Goal: Use online tool/utility: Use online tool/utility

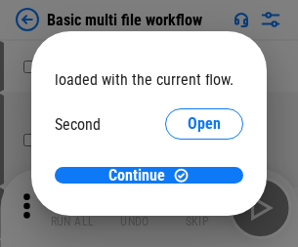
click at [187, 176] on span "Open" at bounding box center [203, 184] width 33 height 16
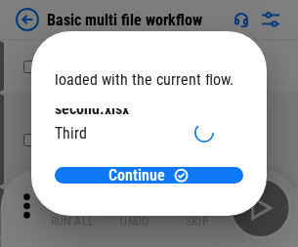
scroll to position [56, 0]
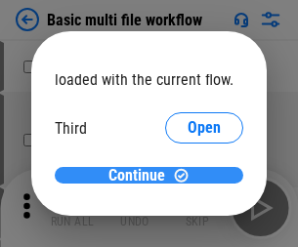
click at [142, 176] on span "Continue" at bounding box center [136, 176] width 57 height 16
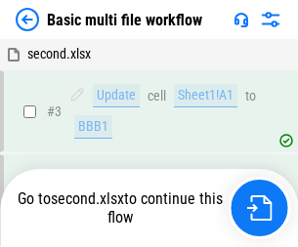
scroll to position [208, 0]
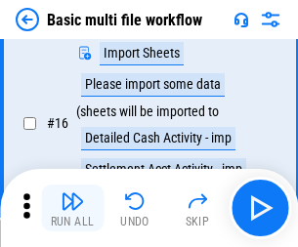
click at [72, 208] on img "button" at bounding box center [72, 200] width 23 height 23
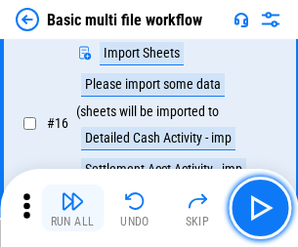
scroll to position [1299, 0]
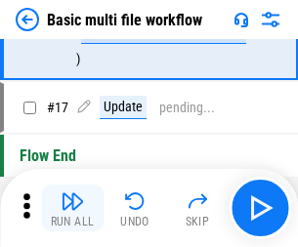
click at [72, 208] on img "button" at bounding box center [72, 200] width 23 height 23
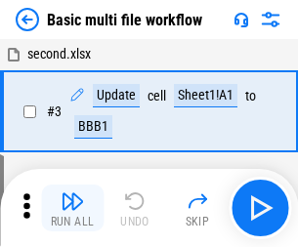
click at [72, 208] on img "button" at bounding box center [72, 200] width 23 height 23
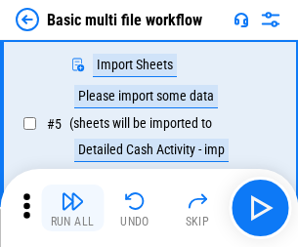
click at [72, 208] on img "button" at bounding box center [72, 200] width 23 height 23
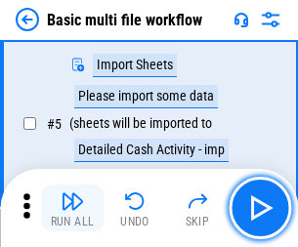
click at [72, 208] on img "button" at bounding box center [72, 200] width 23 height 23
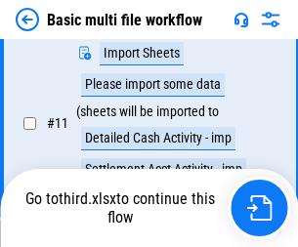
scroll to position [1020, 0]
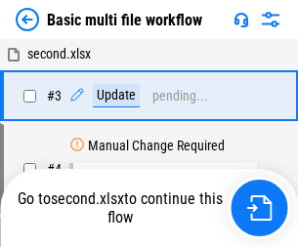
scroll to position [208, 0]
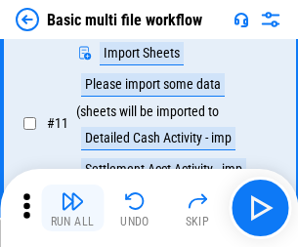
click at [72, 208] on img "button" at bounding box center [72, 200] width 23 height 23
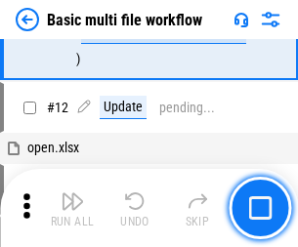
click at [72, 208] on img "button" at bounding box center [72, 200] width 23 height 23
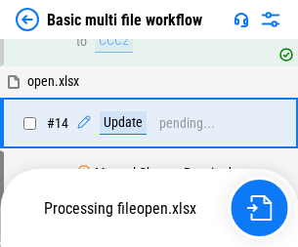
scroll to position [1162, 0]
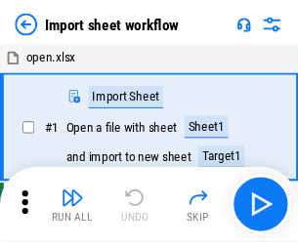
scroll to position [7, 0]
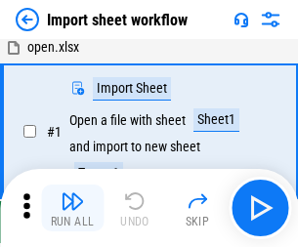
click at [72, 208] on img "button" at bounding box center [72, 200] width 23 height 23
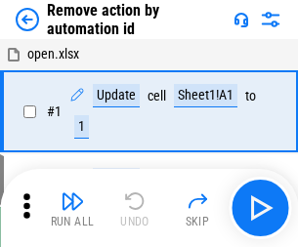
scroll to position [72, 0]
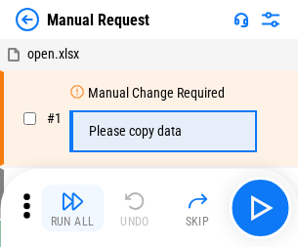
click at [72, 208] on img "button" at bounding box center [72, 200] width 23 height 23
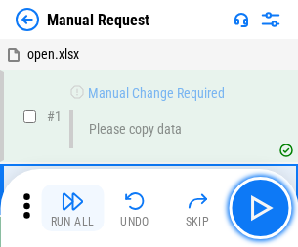
scroll to position [66, 0]
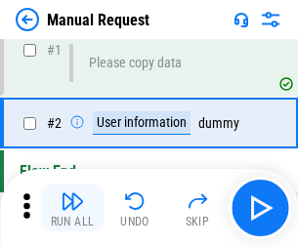
click at [72, 208] on img "button" at bounding box center [72, 200] width 23 height 23
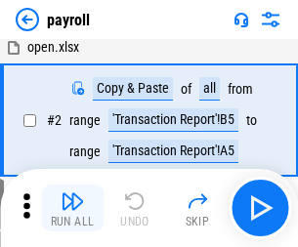
click at [72, 208] on img "button" at bounding box center [72, 200] width 23 height 23
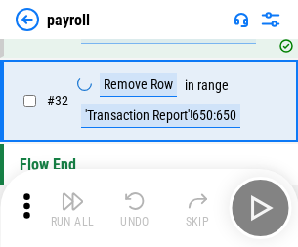
scroll to position [241, 0]
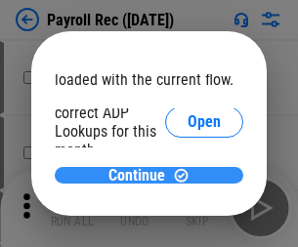
click at [142, 175] on span "Continue" at bounding box center [136, 176] width 57 height 16
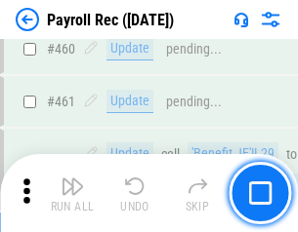
scroll to position [10403, 0]
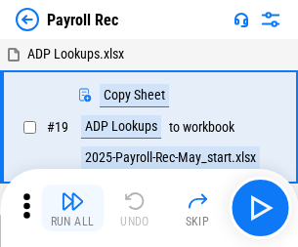
click at [72, 208] on img "button" at bounding box center [72, 200] width 23 height 23
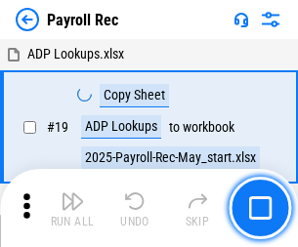
scroll to position [119, 0]
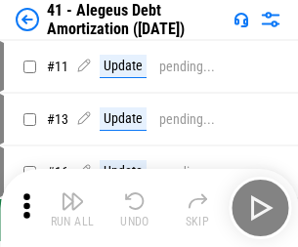
click at [72, 208] on img "button" at bounding box center [72, 200] width 23 height 23
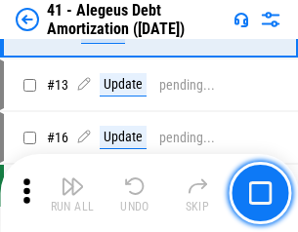
scroll to position [241, 0]
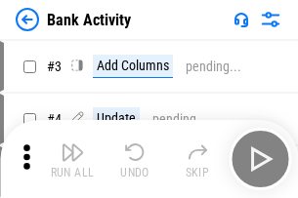
click at [72, 159] on img "button" at bounding box center [72, 152] width 23 height 23
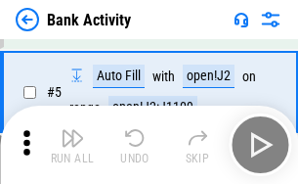
scroll to position [103, 0]
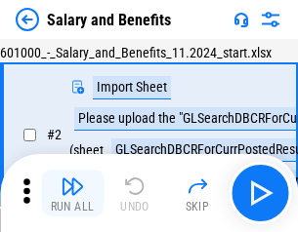
click at [72, 193] on img "button" at bounding box center [72, 186] width 23 height 23
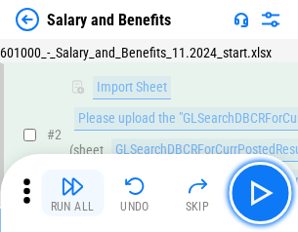
scroll to position [142, 0]
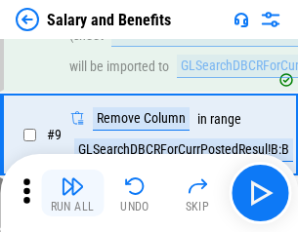
click at [72, 193] on img "button" at bounding box center [72, 186] width 23 height 23
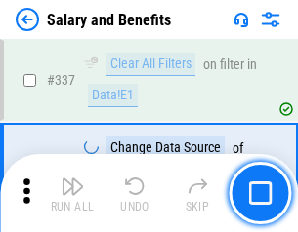
scroll to position [9140, 0]
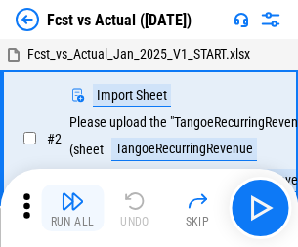
click at [72, 193] on img "button" at bounding box center [72, 200] width 23 height 23
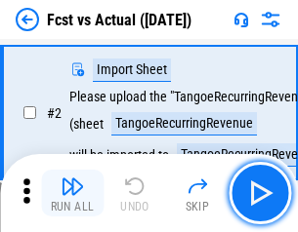
scroll to position [183, 0]
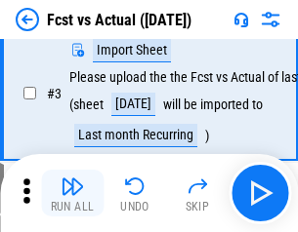
click at [72, 193] on img "button" at bounding box center [72, 186] width 23 height 23
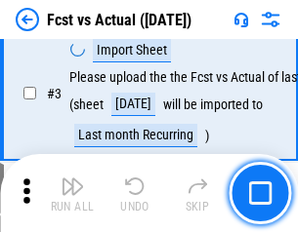
scroll to position [293, 0]
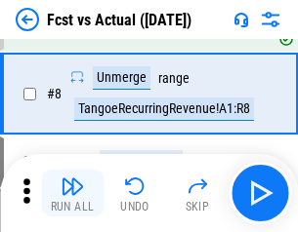
click at [72, 193] on img "button" at bounding box center [72, 186] width 23 height 23
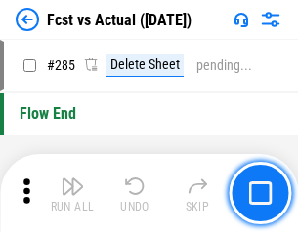
scroll to position [9238, 0]
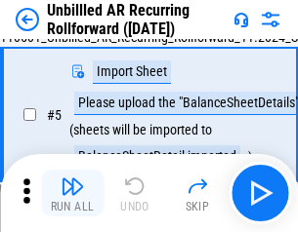
click at [72, 193] on img "button" at bounding box center [72, 186] width 23 height 23
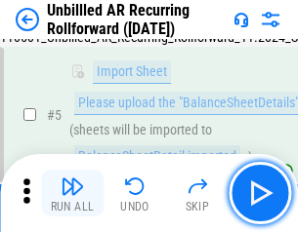
scroll to position [184, 0]
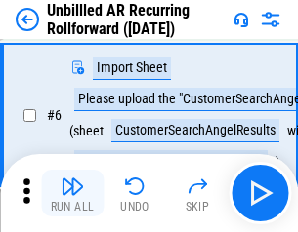
click at [72, 193] on img "button" at bounding box center [72, 186] width 23 height 23
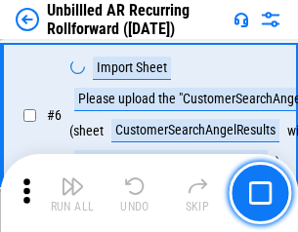
scroll to position [314, 0]
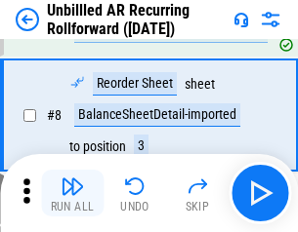
click at [72, 193] on img "button" at bounding box center [72, 186] width 23 height 23
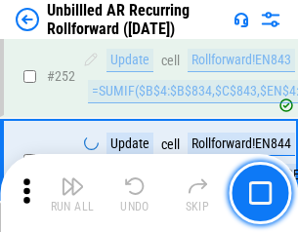
scroll to position [6630, 0]
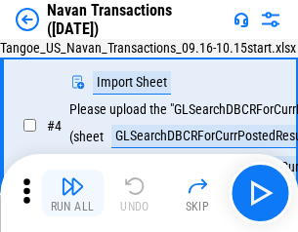
click at [72, 193] on img "button" at bounding box center [72, 186] width 23 height 23
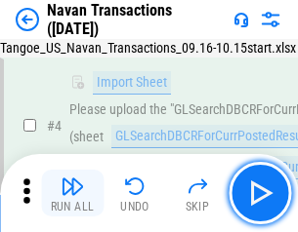
scroll to position [168, 0]
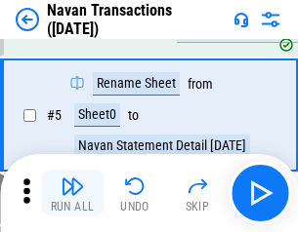
click at [72, 193] on img "button" at bounding box center [72, 186] width 23 height 23
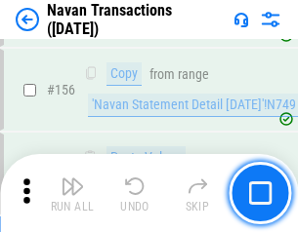
scroll to position [6329, 0]
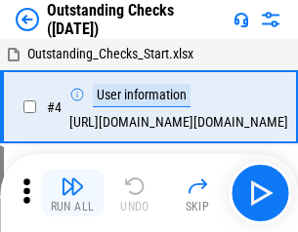
click at [72, 193] on img "button" at bounding box center [72, 186] width 23 height 23
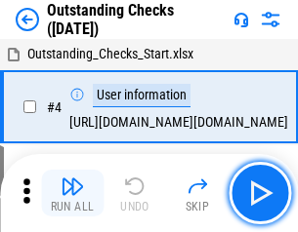
scroll to position [204, 0]
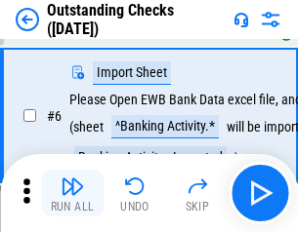
click at [72, 193] on img "button" at bounding box center [72, 186] width 23 height 23
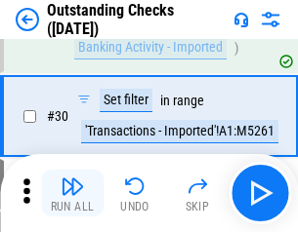
click at [72, 193] on img "button" at bounding box center [72, 186] width 23 height 23
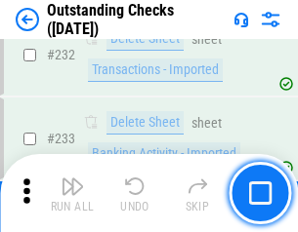
scroll to position [5928, 0]
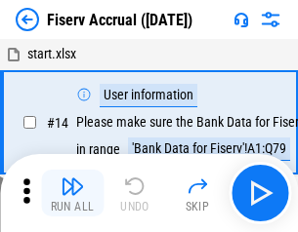
click at [72, 193] on img "button" at bounding box center [72, 186] width 23 height 23
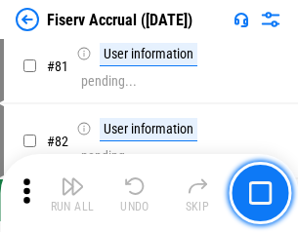
scroll to position [2565, 0]
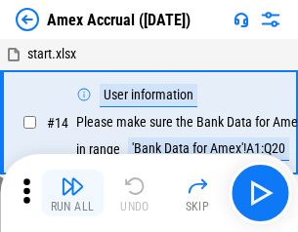
click at [72, 193] on img "button" at bounding box center [72, 186] width 23 height 23
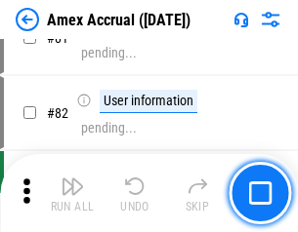
scroll to position [2534, 0]
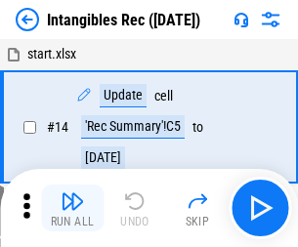
click at [72, 208] on img "button" at bounding box center [72, 200] width 23 height 23
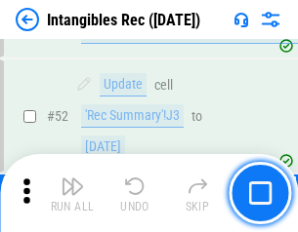
scroll to position [760, 0]
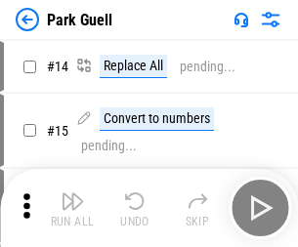
click at [72, 193] on img "button" at bounding box center [72, 200] width 23 height 23
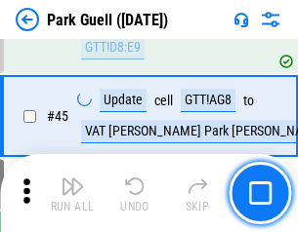
scroll to position [2441, 0]
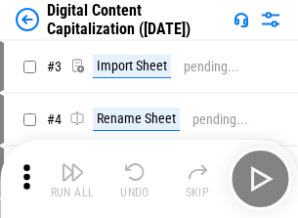
click at [72, 164] on img "button" at bounding box center [72, 171] width 23 height 23
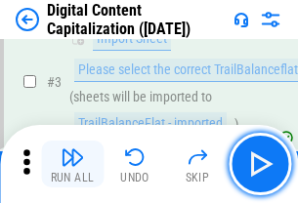
scroll to position [183, 0]
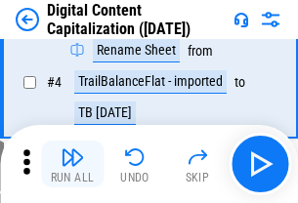
click at [72, 164] on img "button" at bounding box center [72, 156] width 23 height 23
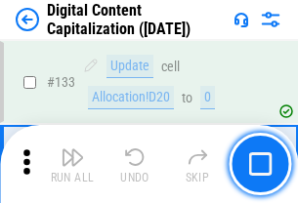
scroll to position [2070, 0]
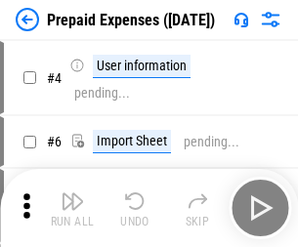
click at [72, 193] on img "button" at bounding box center [72, 200] width 23 height 23
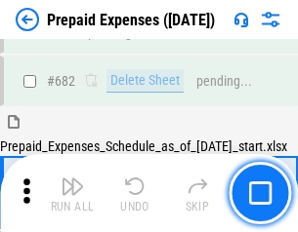
scroll to position [5367, 0]
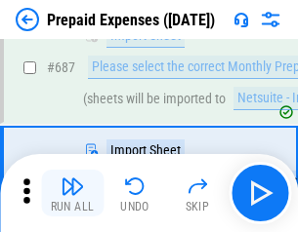
click at [72, 193] on img "button" at bounding box center [72, 186] width 23 height 23
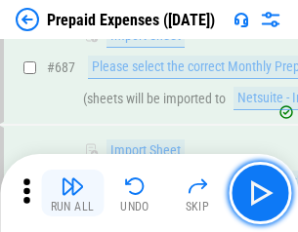
scroll to position [5467, 0]
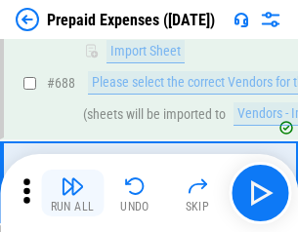
click at [72, 193] on img "button" at bounding box center [72, 186] width 23 height 23
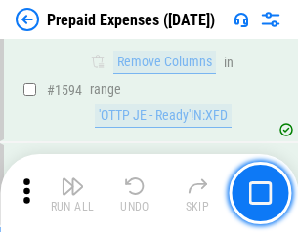
scroll to position [19006, 0]
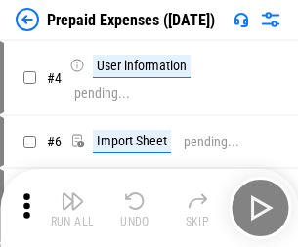
click at [72, 208] on img "button" at bounding box center [72, 200] width 23 height 23
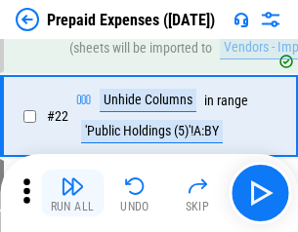
click at [72, 193] on img "button" at bounding box center [72, 186] width 23 height 23
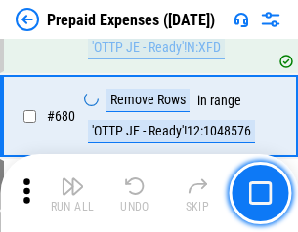
scroll to position [6797, 0]
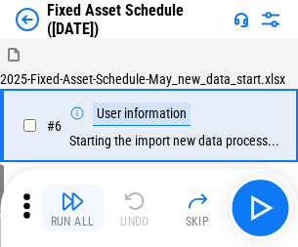
click at [72, 208] on img "button" at bounding box center [72, 200] width 23 height 23
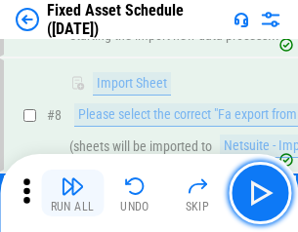
scroll to position [205, 0]
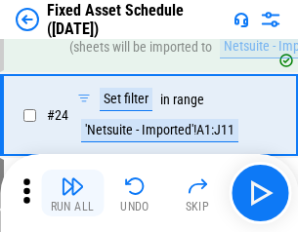
click at [72, 193] on img "button" at bounding box center [72, 186] width 23 height 23
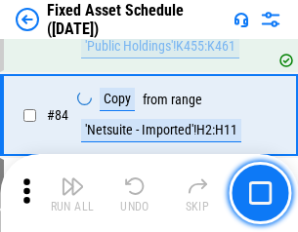
scroll to position [2682, 0]
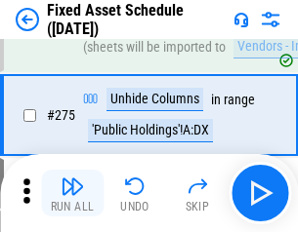
click at [72, 193] on img "button" at bounding box center [72, 186] width 23 height 23
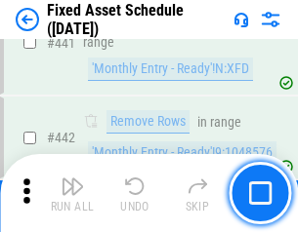
scroll to position [8726, 0]
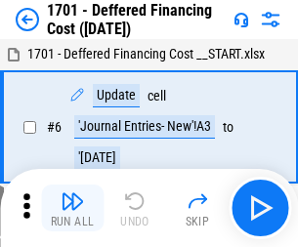
click at [72, 208] on img "button" at bounding box center [72, 200] width 23 height 23
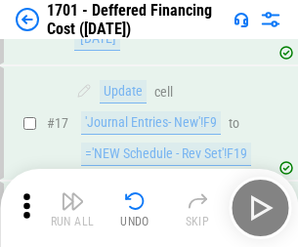
scroll to position [234, 0]
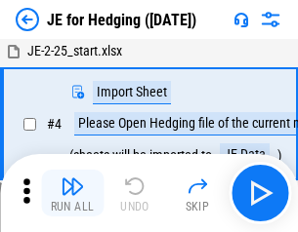
click at [72, 193] on img "button" at bounding box center [72, 186] width 23 height 23
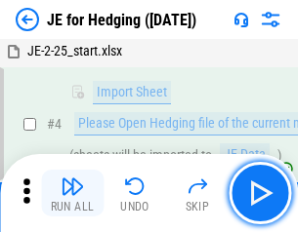
scroll to position [110, 0]
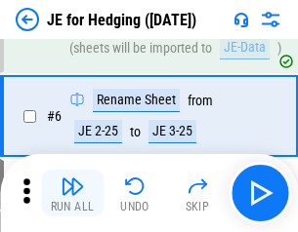
click at [72, 193] on img "button" at bounding box center [72, 186] width 23 height 23
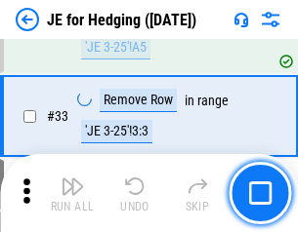
scroll to position [797, 0]
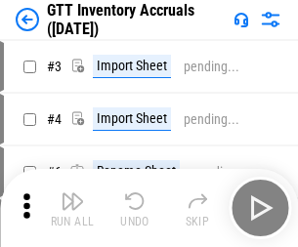
click at [72, 193] on img "button" at bounding box center [72, 200] width 23 height 23
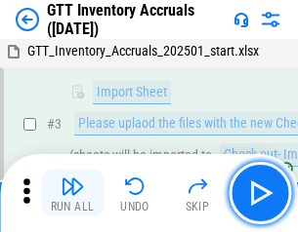
scroll to position [126, 0]
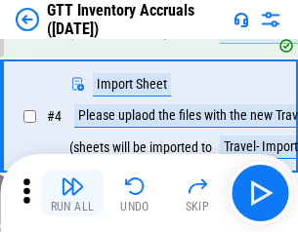
click at [72, 193] on img "button" at bounding box center [72, 186] width 23 height 23
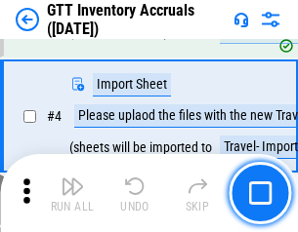
scroll to position [225, 0]
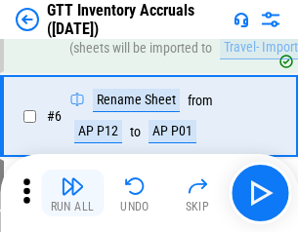
click at [72, 193] on img "button" at bounding box center [72, 186] width 23 height 23
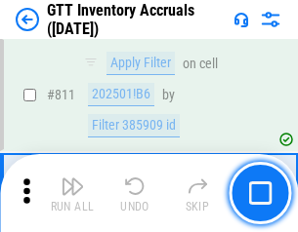
scroll to position [14817, 0]
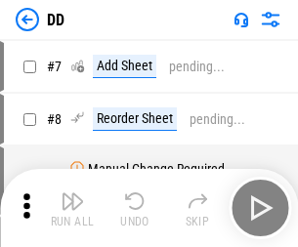
click at [72, 208] on img "button" at bounding box center [72, 200] width 23 height 23
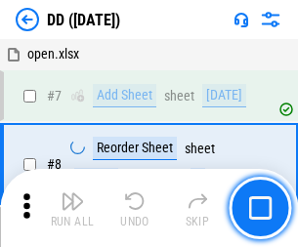
scroll to position [188, 0]
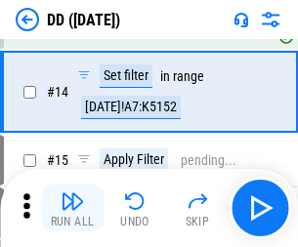
click at [72, 208] on img "button" at bounding box center [72, 200] width 23 height 23
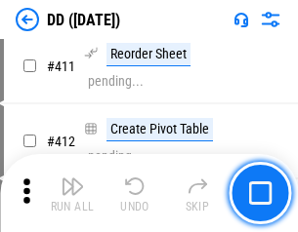
scroll to position [8847, 0]
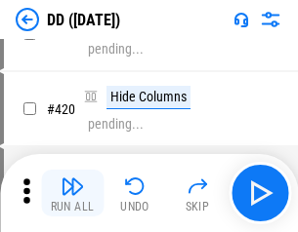
click at [72, 193] on img "button" at bounding box center [72, 186] width 23 height 23
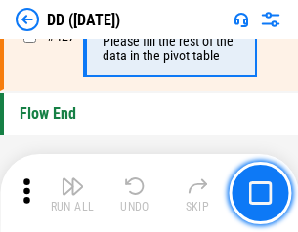
scroll to position [9343, 0]
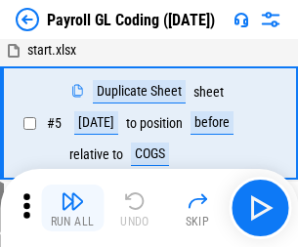
click at [72, 208] on img "button" at bounding box center [72, 200] width 23 height 23
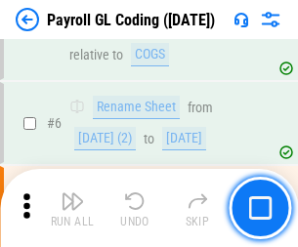
scroll to position [234, 0]
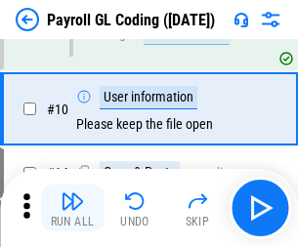
click at [72, 208] on img "button" at bounding box center [72, 200] width 23 height 23
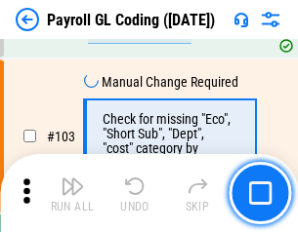
scroll to position [4580, 0]
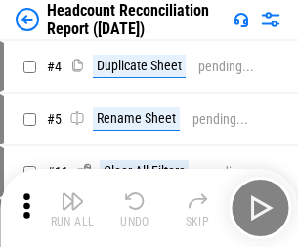
click at [72, 208] on img "button" at bounding box center [72, 200] width 23 height 23
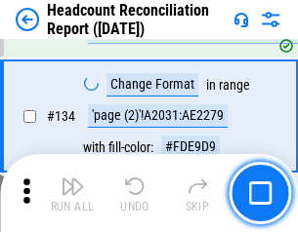
scroll to position [2346, 0]
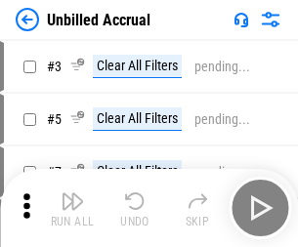
click at [72, 208] on img "button" at bounding box center [72, 200] width 23 height 23
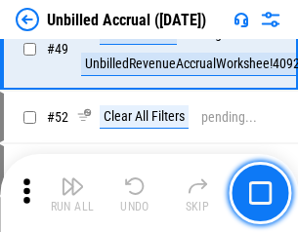
scroll to position [1771, 0]
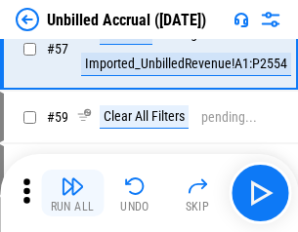
click at [72, 193] on img "button" at bounding box center [72, 186] width 23 height 23
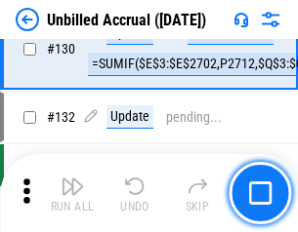
scroll to position [5814, 0]
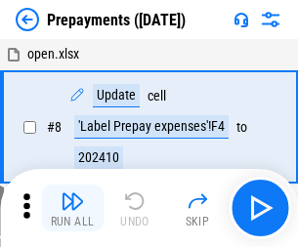
click at [72, 208] on img "button" at bounding box center [72, 200] width 23 height 23
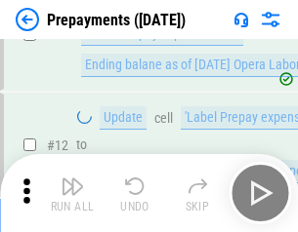
scroll to position [122, 0]
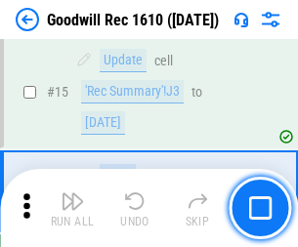
scroll to position [334, 0]
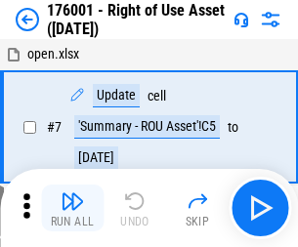
click at [72, 208] on img "button" at bounding box center [72, 200] width 23 height 23
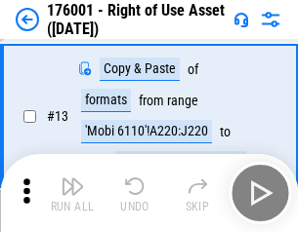
scroll to position [126, 0]
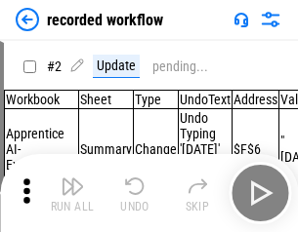
click at [72, 193] on img "button" at bounding box center [72, 186] width 23 height 23
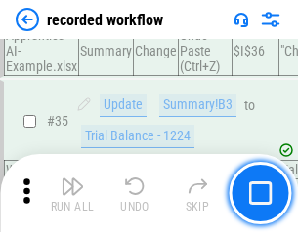
scroll to position [6101, 0]
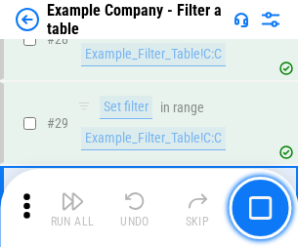
scroll to position [1786, 0]
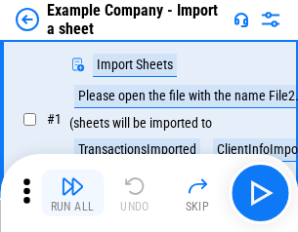
click at [72, 193] on img "button" at bounding box center [72, 186] width 23 height 23
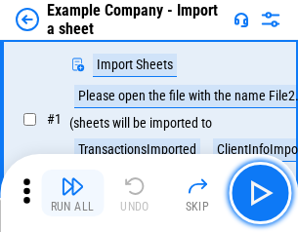
scroll to position [164, 0]
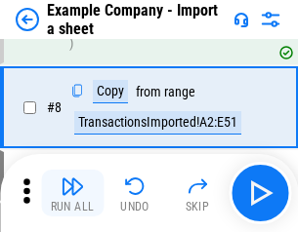
click at [72, 193] on img "button" at bounding box center [72, 186] width 23 height 23
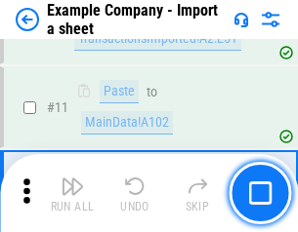
scroll to position [431, 0]
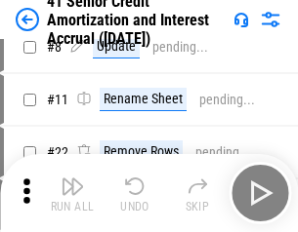
click at [72, 193] on img "button" at bounding box center [72, 186] width 23 height 23
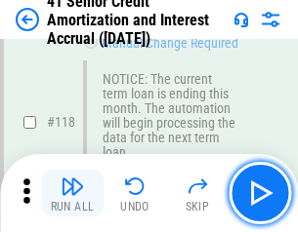
scroll to position [1842, 0]
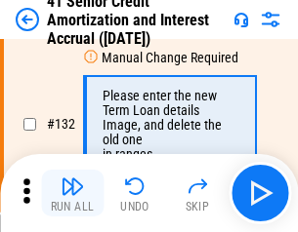
click at [72, 193] on img "button" at bounding box center [72, 186] width 23 height 23
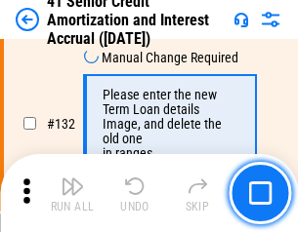
scroll to position [2040, 0]
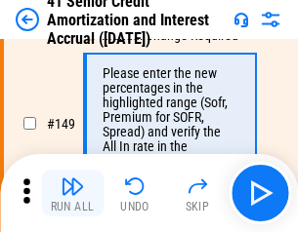
click at [72, 193] on img "button" at bounding box center [72, 186] width 23 height 23
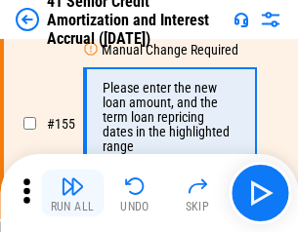
click at [72, 193] on img "button" at bounding box center [72, 186] width 23 height 23
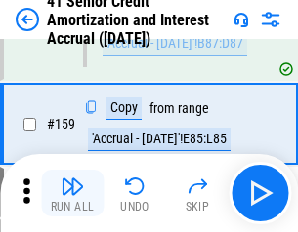
click at [72, 193] on img "button" at bounding box center [72, 186] width 23 height 23
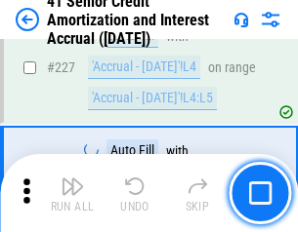
scroll to position [4372, 0]
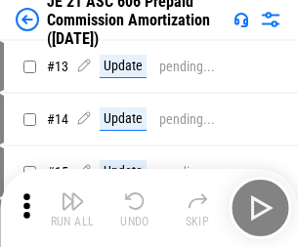
click at [72, 193] on img "button" at bounding box center [72, 200] width 23 height 23
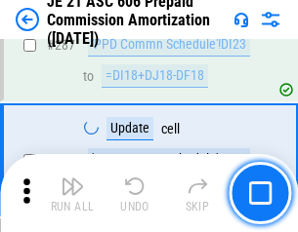
scroll to position [3592, 0]
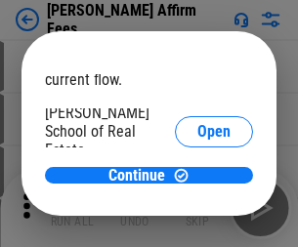
click at [197, 226] on span "Open" at bounding box center [213, 234] width 33 height 16
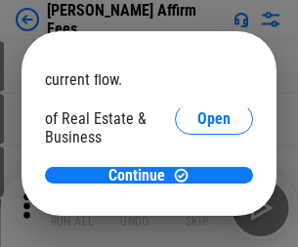
click at [197, 204] on span "Open" at bounding box center [213, 212] width 33 height 16
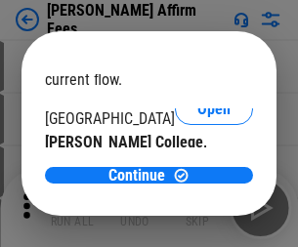
click at [197, 183] on span "Open" at bounding box center [213, 191] width 33 height 16
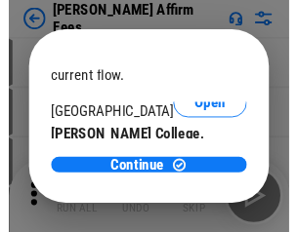
scroll to position [306, 0]
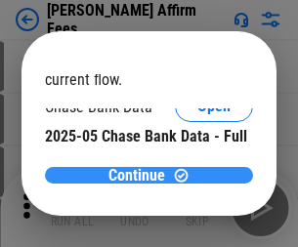
click at [142, 175] on span "Continue" at bounding box center [136, 176] width 57 height 16
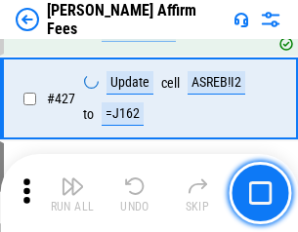
scroll to position [4490, 0]
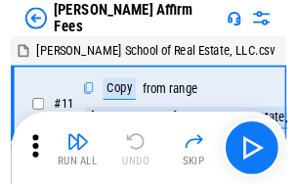
scroll to position [20, 0]
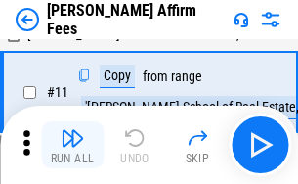
click at [72, 144] on img "button" at bounding box center [72, 137] width 23 height 23
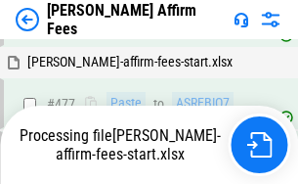
scroll to position [5332, 0]
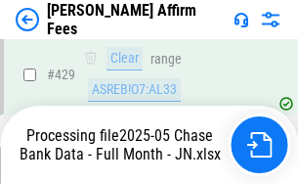
scroll to position [5119, 0]
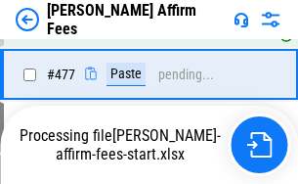
scroll to position [5233, 0]
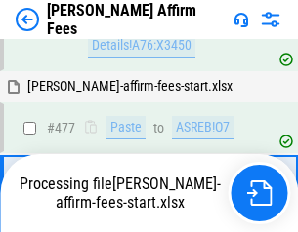
scroll to position [5208, 0]
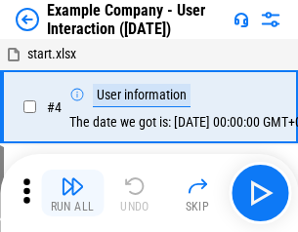
click at [72, 193] on img "button" at bounding box center [72, 186] width 23 height 23
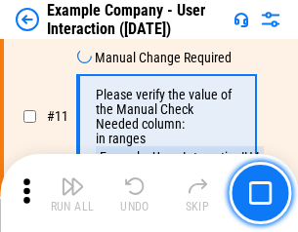
scroll to position [423, 0]
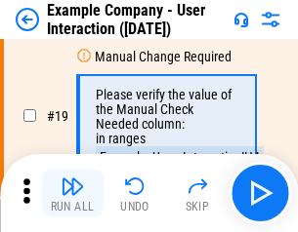
click at [72, 193] on img "button" at bounding box center [72, 186] width 23 height 23
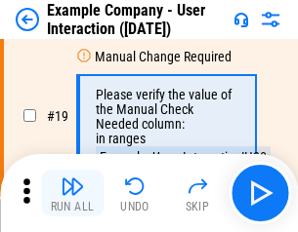
click at [72, 193] on img "button" at bounding box center [72, 186] width 23 height 23
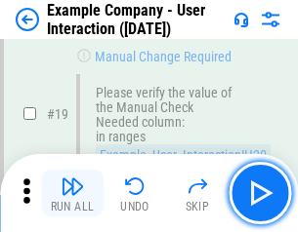
scroll to position [539, 0]
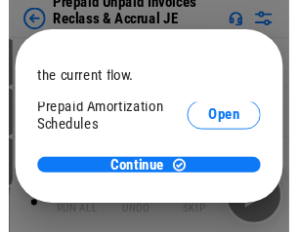
scroll to position [116, 0]
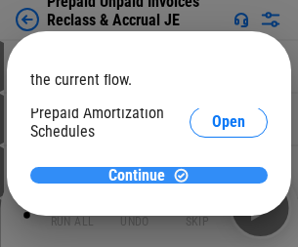
click at [142, 175] on span "Continue" at bounding box center [136, 176] width 57 height 16
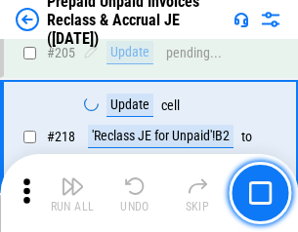
scroll to position [2530, 0]
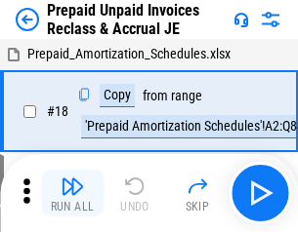
click at [72, 193] on img "button" at bounding box center [72, 186] width 23 height 23
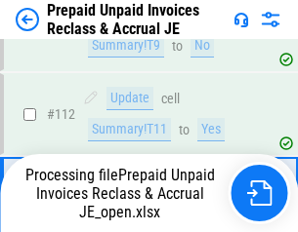
scroll to position [1493, 0]
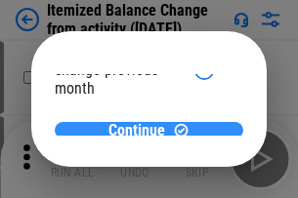
click at [142, 126] on span "Continue" at bounding box center [136, 131] width 57 height 16
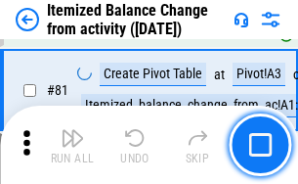
scroll to position [2238, 0]
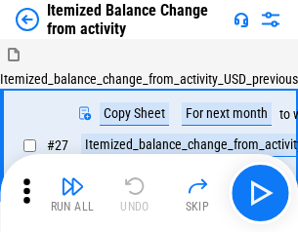
scroll to position [30, 0]
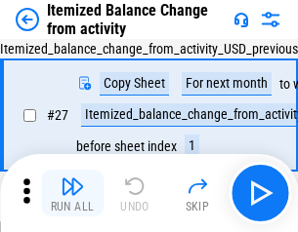
click at [72, 193] on img "button" at bounding box center [72, 186] width 23 height 23
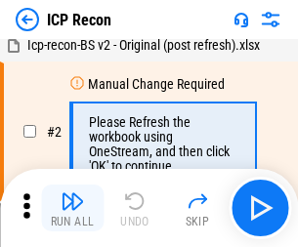
click at [72, 208] on img "button" at bounding box center [72, 200] width 23 height 23
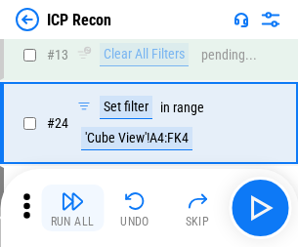
click at [72, 208] on img "button" at bounding box center [72, 200] width 23 height 23
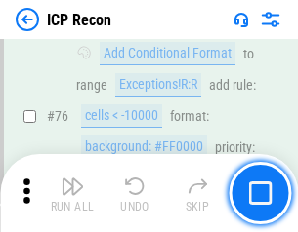
scroll to position [1754, 0]
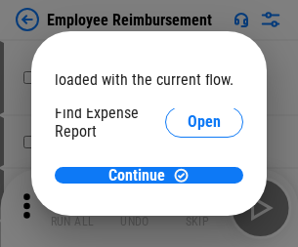
click at [187, 226] on span "Open" at bounding box center [203, 234] width 33 height 16
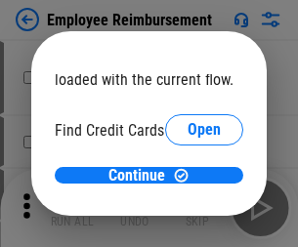
scroll to position [114, 0]
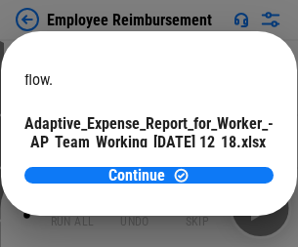
click at [218, 164] on span "Open" at bounding box center [234, 172] width 33 height 16
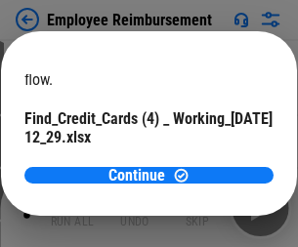
scroll to position [203, 0]
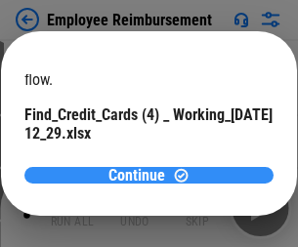
click at [142, 175] on span "Continue" at bounding box center [136, 176] width 57 height 16
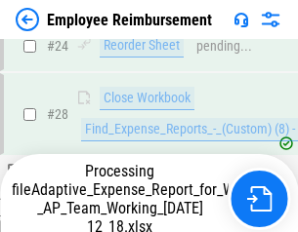
scroll to position [913, 0]
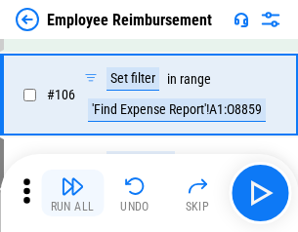
click at [72, 193] on img "button" at bounding box center [72, 186] width 23 height 23
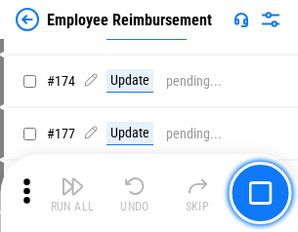
click at [72, 193] on img "button" at bounding box center [72, 186] width 23 height 23
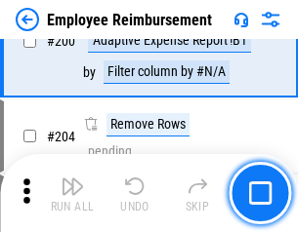
scroll to position [4939, 0]
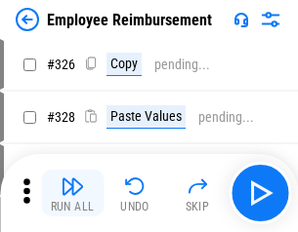
click at [72, 193] on img "button" at bounding box center [72, 186] width 23 height 23
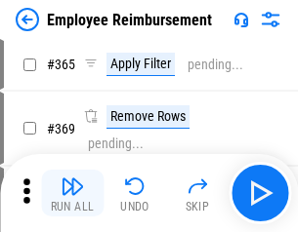
click at [72, 193] on img "button" at bounding box center [72, 186] width 23 height 23
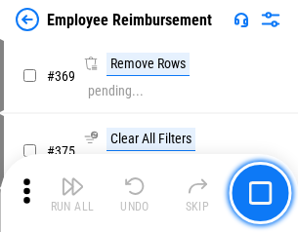
scroll to position [10063, 0]
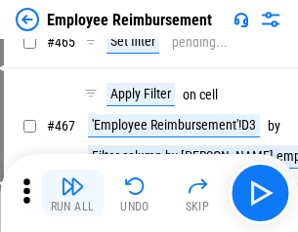
click at [72, 193] on img "button" at bounding box center [72, 186] width 23 height 23
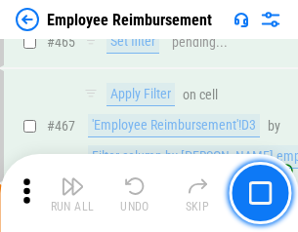
click at [72, 193] on img "button" at bounding box center [72, 186] width 23 height 23
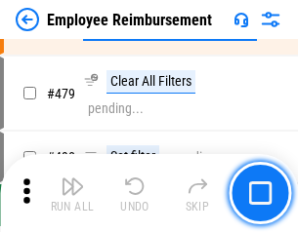
scroll to position [12055, 0]
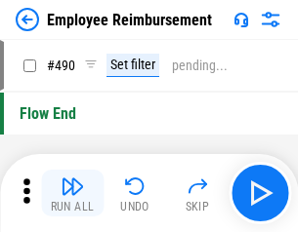
click at [72, 193] on img "button" at bounding box center [72, 186] width 23 height 23
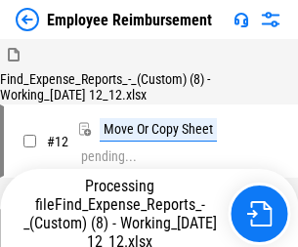
scroll to position [66, 0]
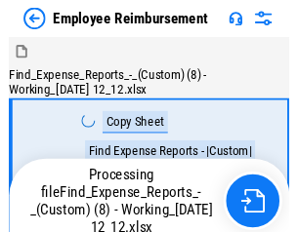
scroll to position [66, 0]
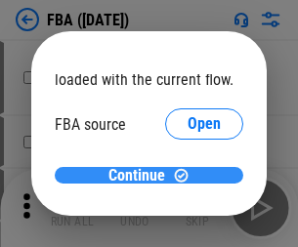
click at [142, 176] on span "Continue" at bounding box center [136, 176] width 57 height 16
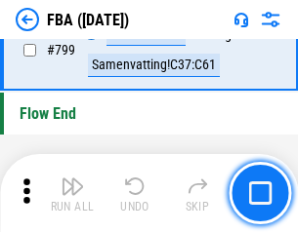
scroll to position [17474, 0]
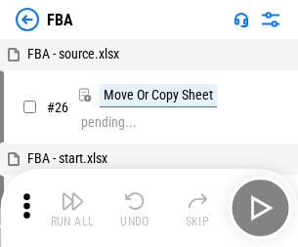
scroll to position [20, 0]
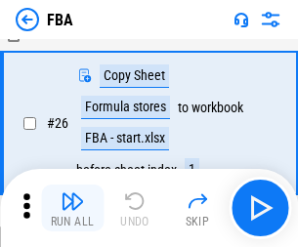
click at [72, 208] on img "button" at bounding box center [72, 200] width 23 height 23
